Goal: Information Seeking & Learning: Learn about a topic

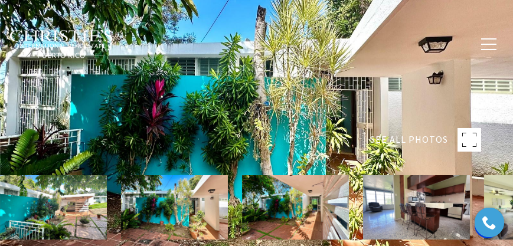
scroll to position [202, 0]
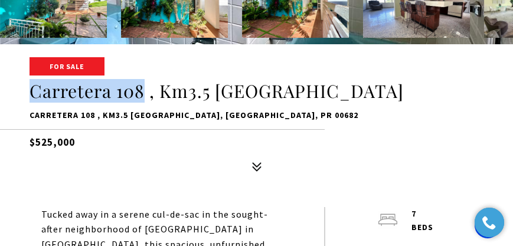
drag, startPoint x: 34, startPoint y: 90, endPoint x: 143, endPoint y: 94, distance: 108.7
click at [143, 94] on h1 "Carretera 108 , Km3.5 [GEOGRAPHIC_DATA]" at bounding box center [257, 91] width 454 height 22
copy h1 "Carretera 108"
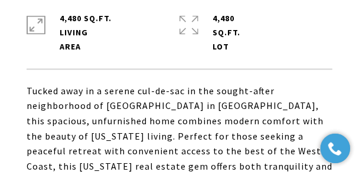
scroll to position [627, 0]
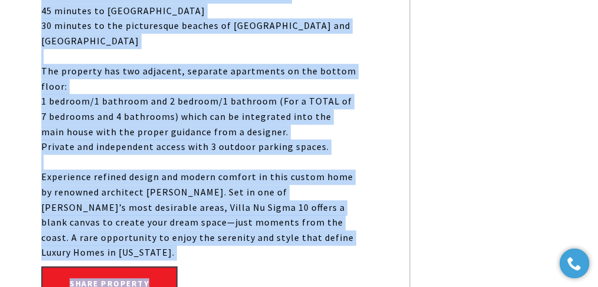
scroll to position [1020, 0]
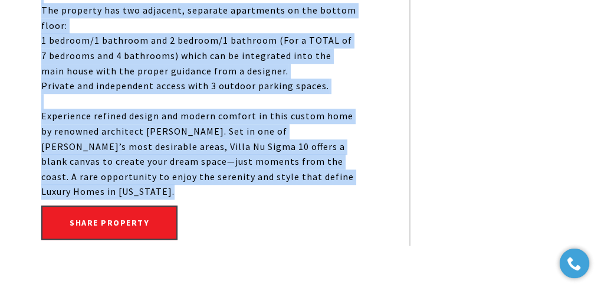
drag, startPoint x: 40, startPoint y: 106, endPoint x: 261, endPoint y: 148, distance: 225.3
copy div "Loremi dolo si a consec adi-el-sed do eiu tempor-incid utlaboreetdo ma Aliquaen…"
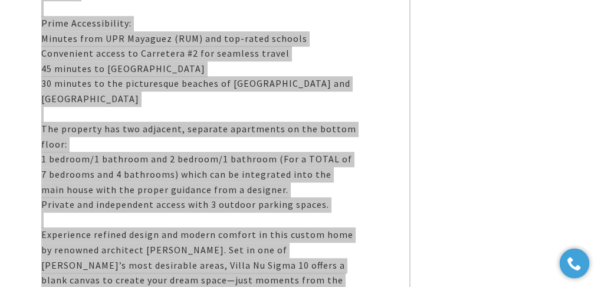
scroll to position [902, 0]
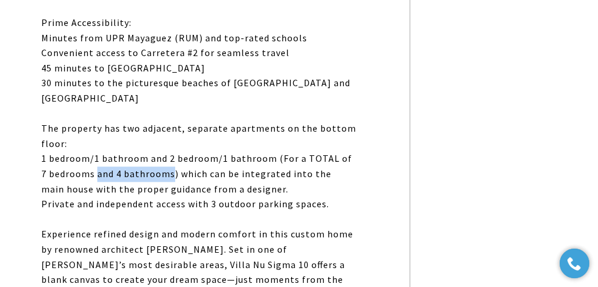
drag, startPoint x: 164, startPoint y: 128, endPoint x: 90, endPoint y: 130, distance: 74.4
copy p "and 4 bathrooms"
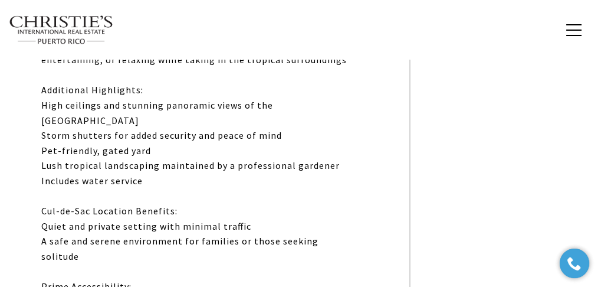
scroll to position [627, 0]
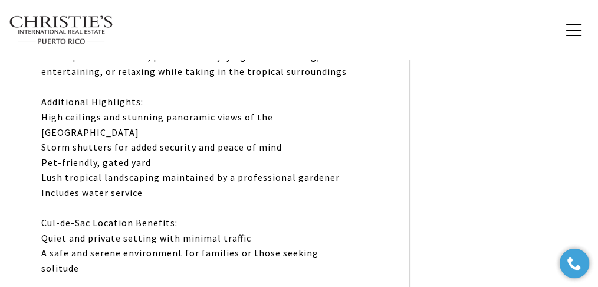
click at [308, 172] on p "Tucked away in a serene cul-de-sac in the sought-after neighborhood of [GEOGRAP…" at bounding box center [198, 163] width 315 height 680
